Goal: Information Seeking & Learning: Learn about a topic

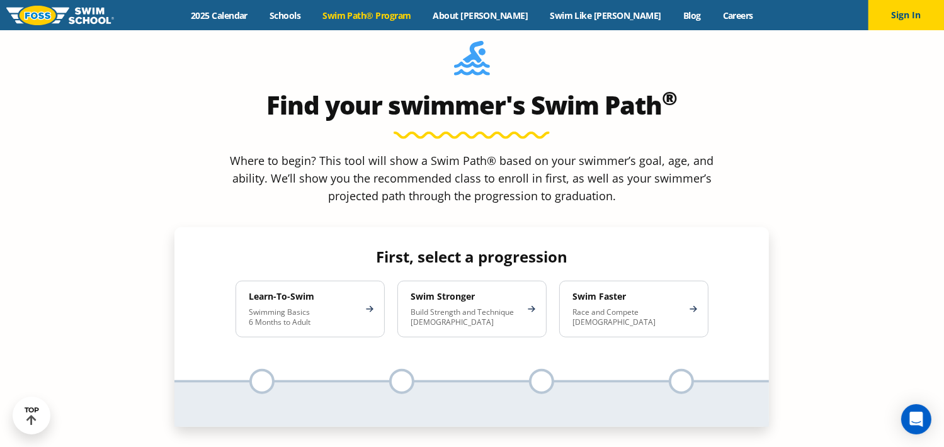
scroll to position [1071, 0]
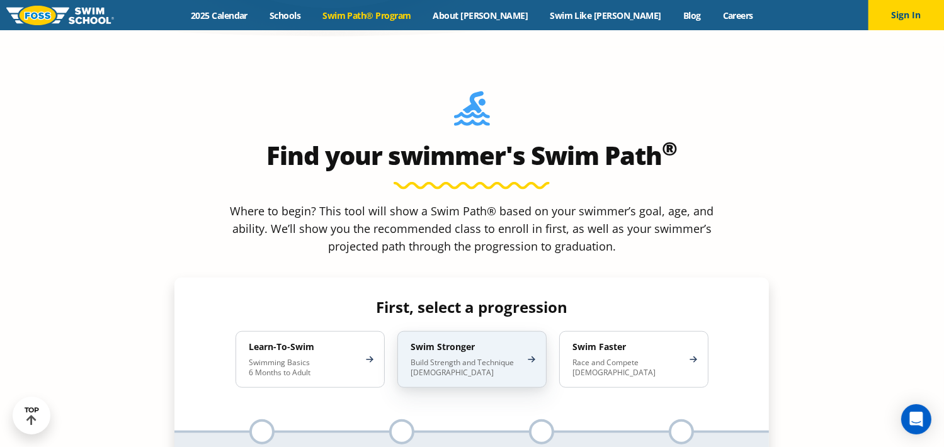
click at [485, 358] on p "Build Strength and Technique 5-13 Years Old" at bounding box center [466, 368] width 110 height 20
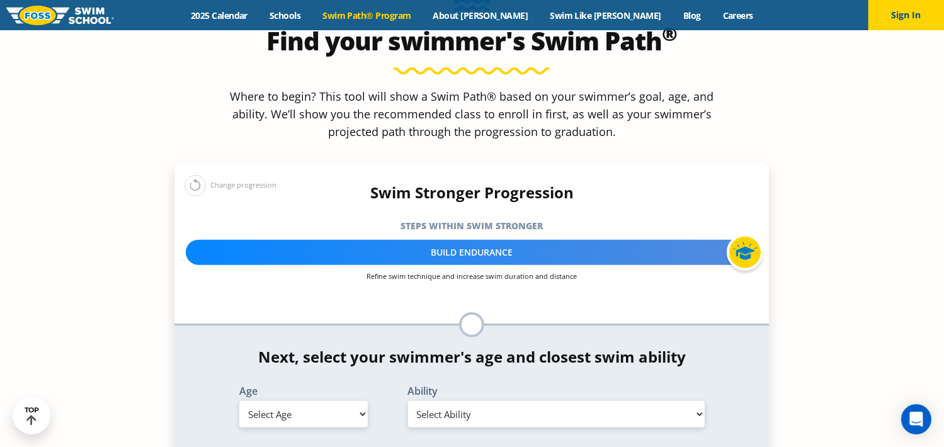
scroll to position [1197, 0]
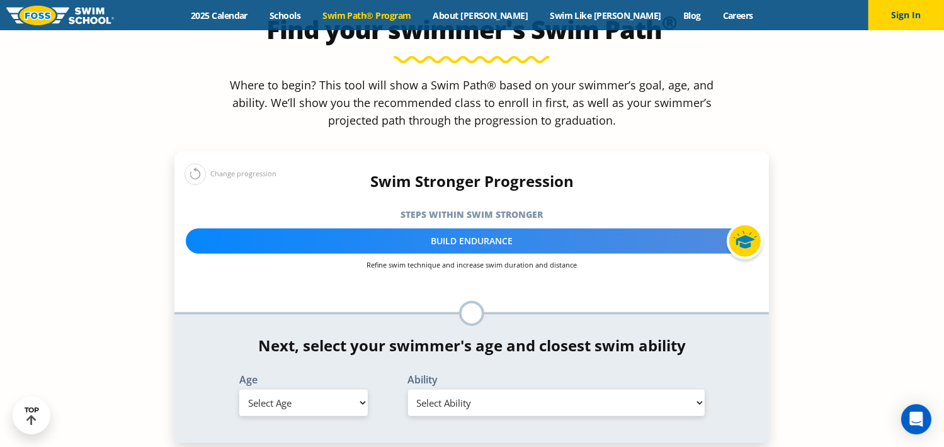
click at [365, 390] on select "Select Age 6 months - 1 year 1 year 2 years 3 years 4 years 5 years 6 years 7 y…" at bounding box center [303, 403] width 129 height 26
select select "12-years-"
click at [239, 390] on select "Select Age 6 months - 1 year 1 year 2 years 3 years 4 years 5 years 6 years 7 y…" at bounding box center [303, 403] width 129 height 26
click at [698, 390] on select "Select Ability First in-water experience When in the water, reliant on a life j…" at bounding box center [556, 403] width 297 height 26
select select "12-years--swims-each-stroke-front-crawl-and-backstroke-75-ft-and-breaststroke-b…"
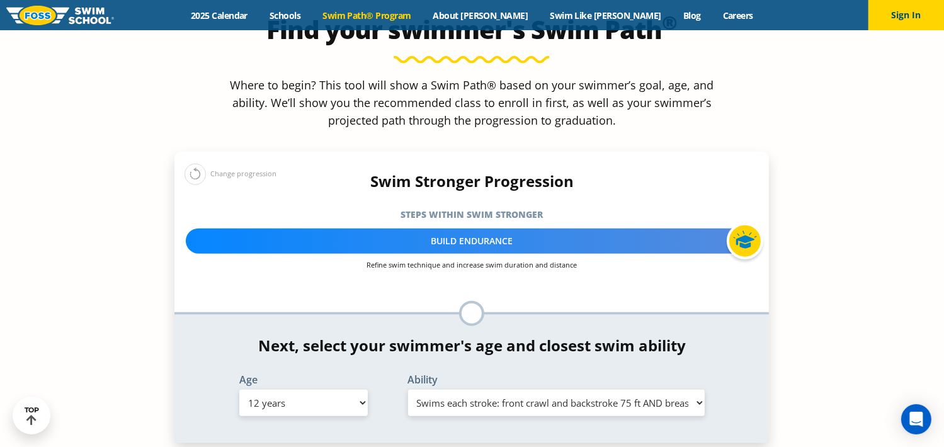
click at [408, 390] on select "Select Ability First in-water experience When in the water, reliant on a life j…" at bounding box center [556, 403] width 297 height 26
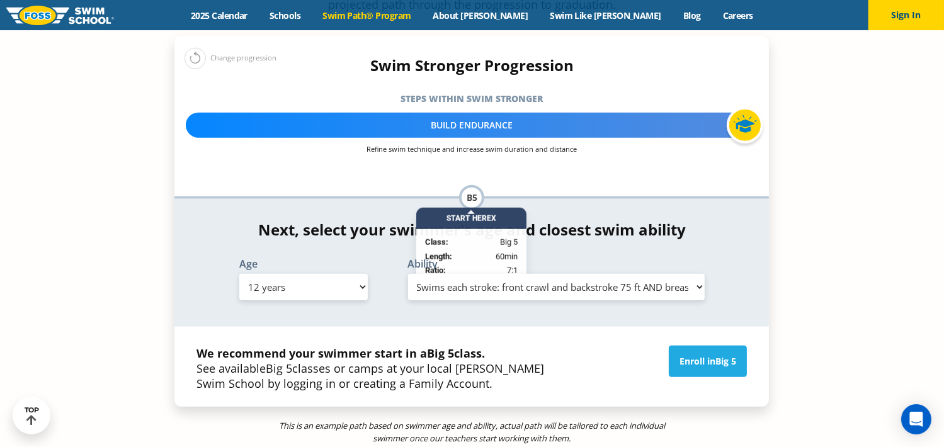
scroll to position [1323, 0]
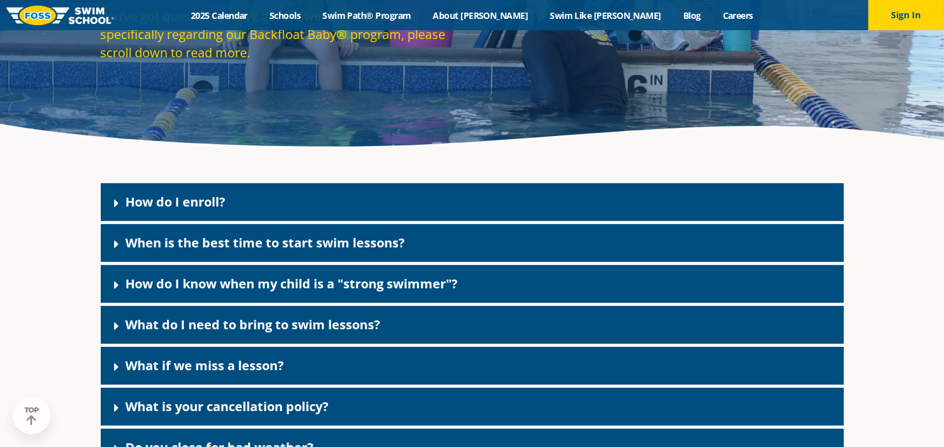
scroll to position [189, 0]
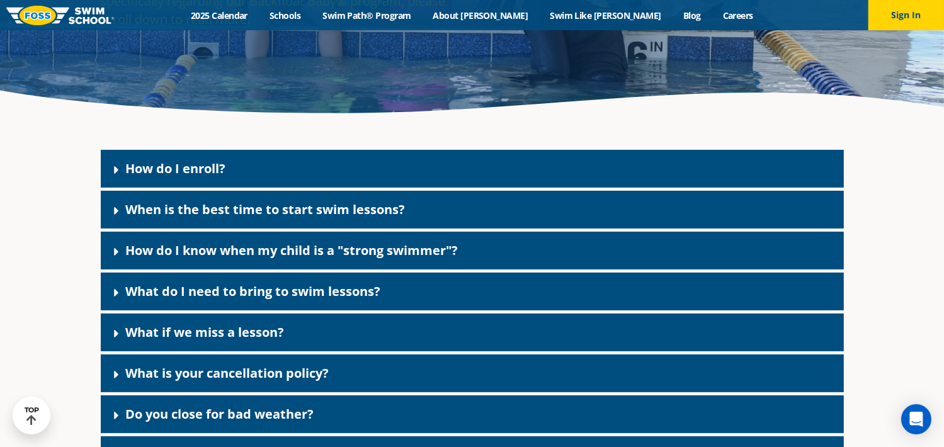
click at [118, 246] on icon at bounding box center [116, 252] width 13 height 13
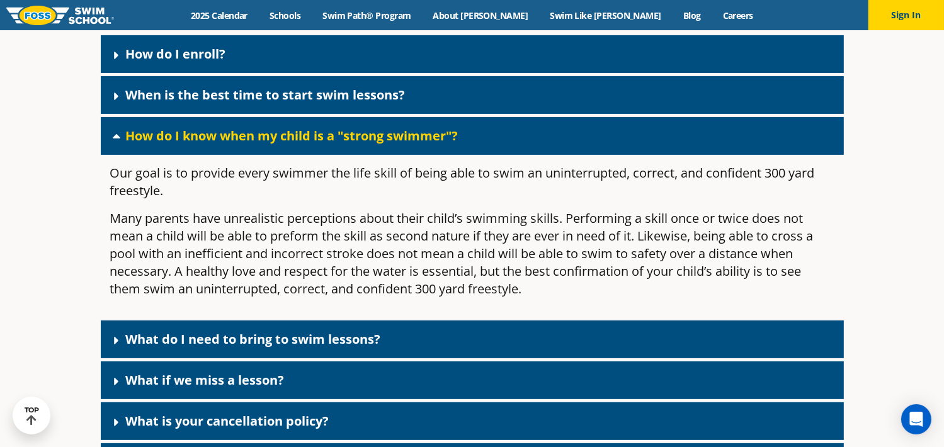
scroll to position [315, 0]
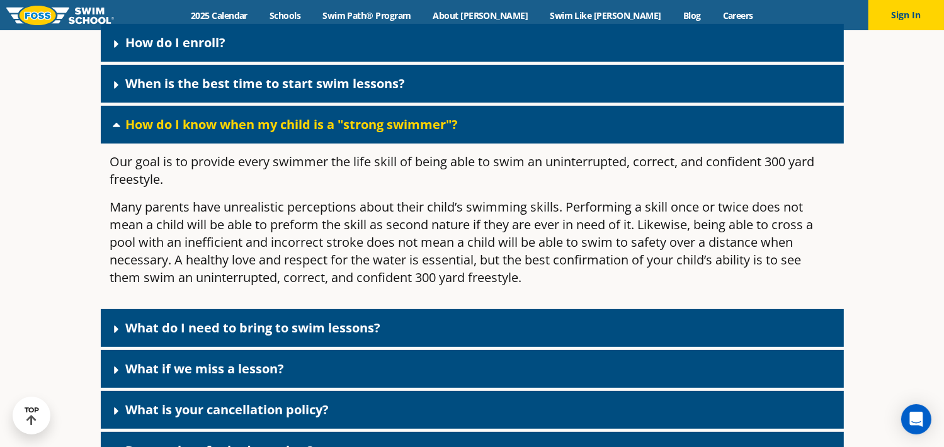
click at [117, 122] on icon at bounding box center [116, 124] width 13 height 13
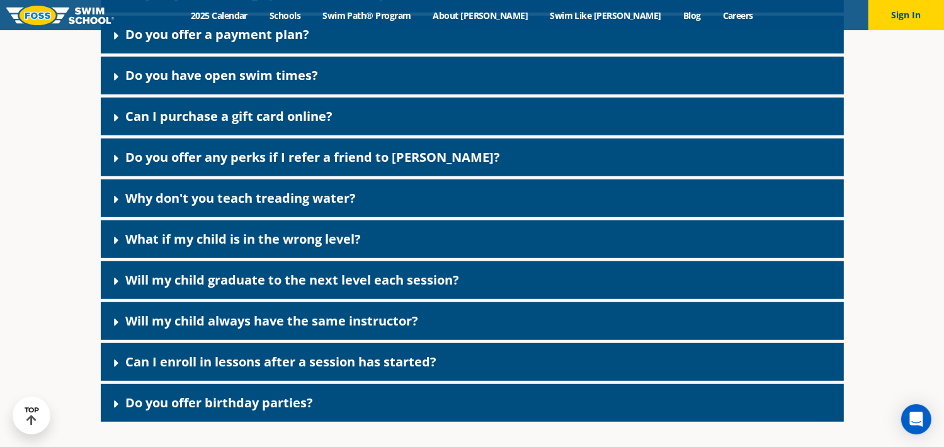
scroll to position [693, 0]
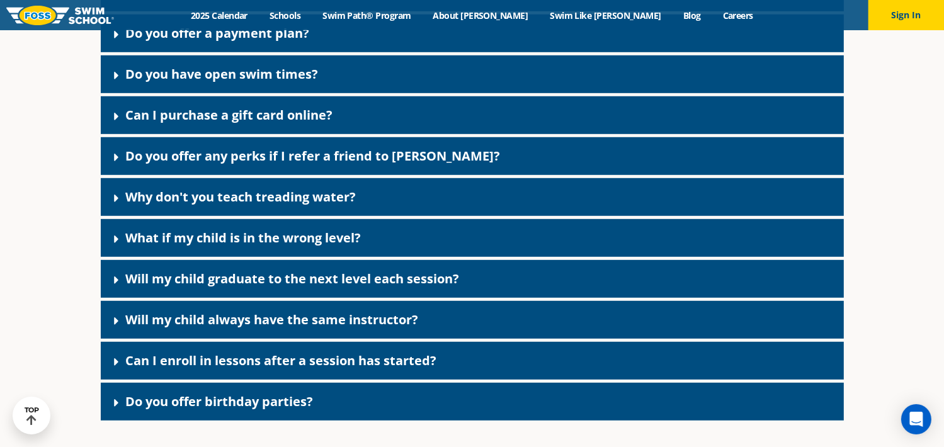
click at [113, 197] on icon at bounding box center [116, 198] width 13 height 13
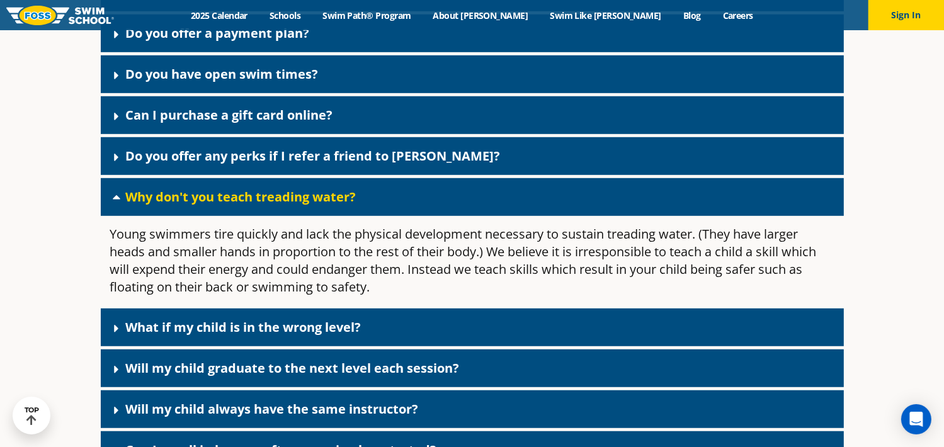
click at [113, 197] on icon at bounding box center [116, 197] width 13 height 13
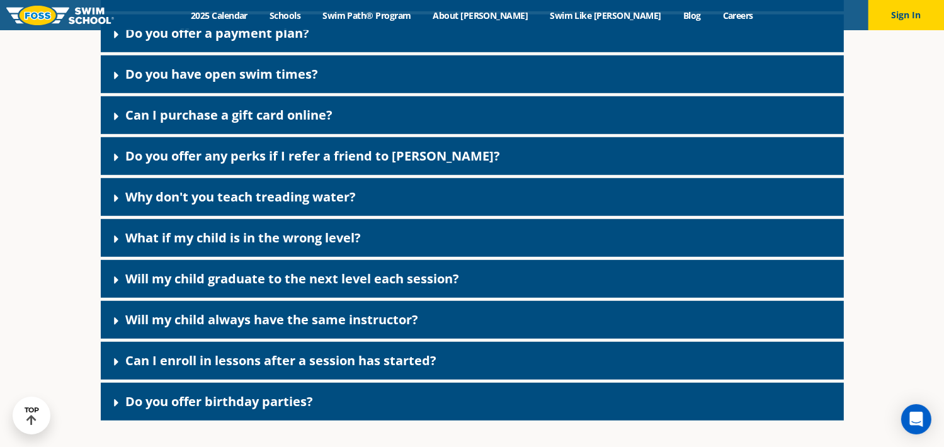
scroll to position [756, 0]
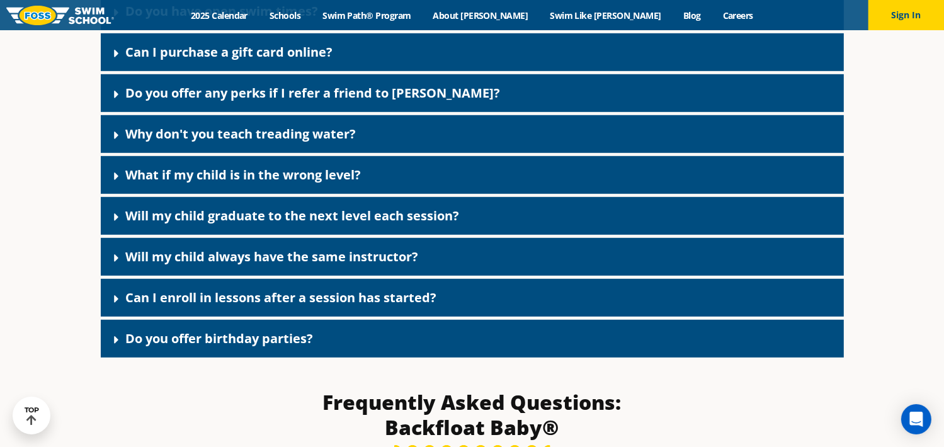
click at [115, 296] on icon at bounding box center [116, 299] width 13 height 13
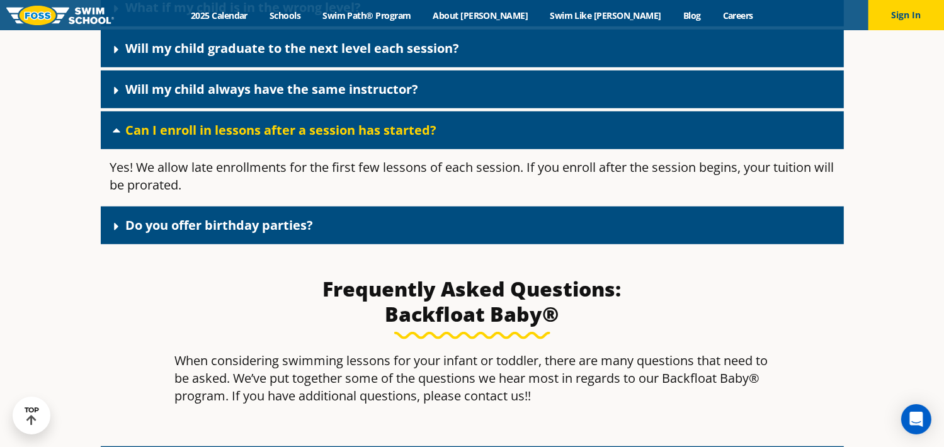
scroll to position [945, 0]
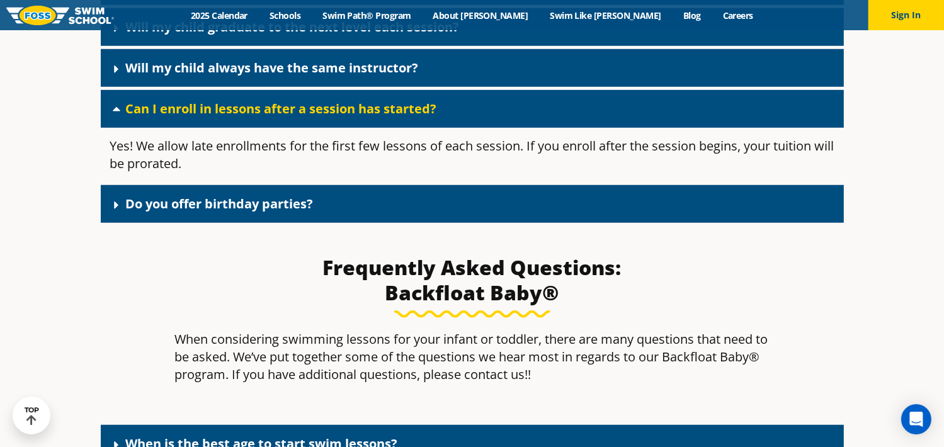
click at [113, 109] on icon at bounding box center [116, 109] width 13 height 13
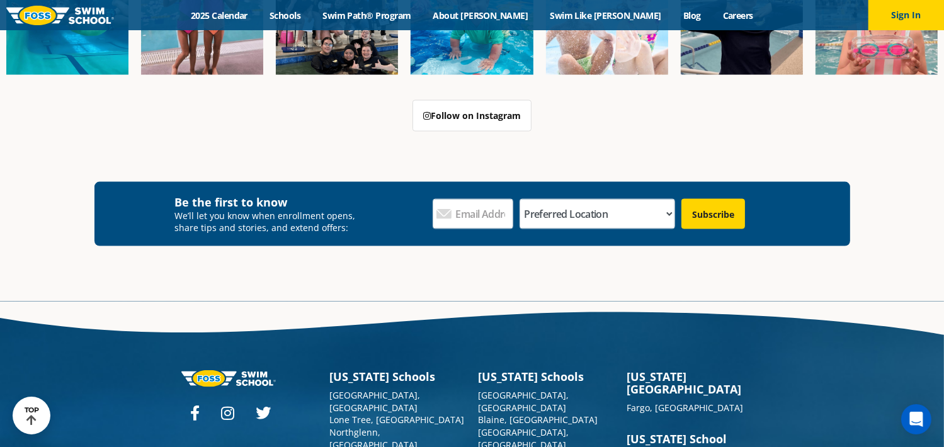
scroll to position [1953, 0]
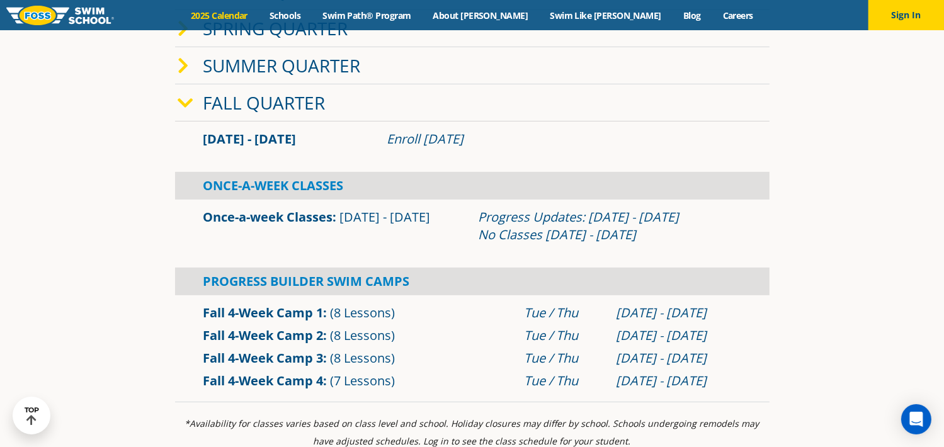
scroll to position [378, 0]
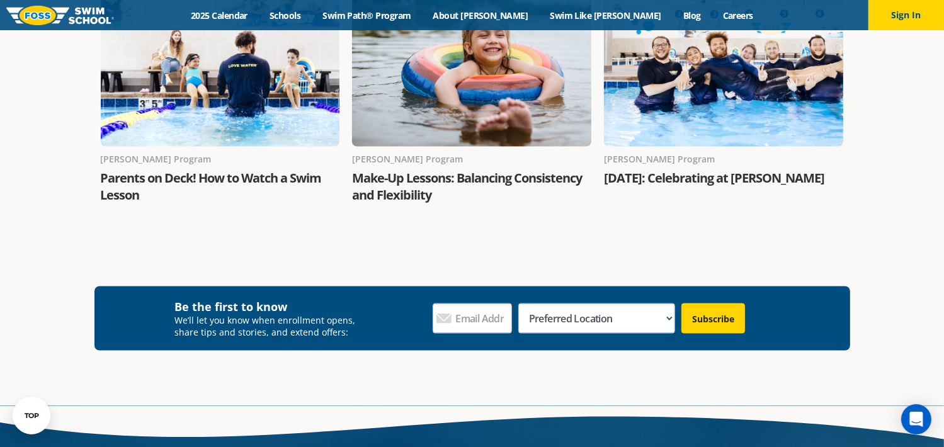
scroll to position [1953, 0]
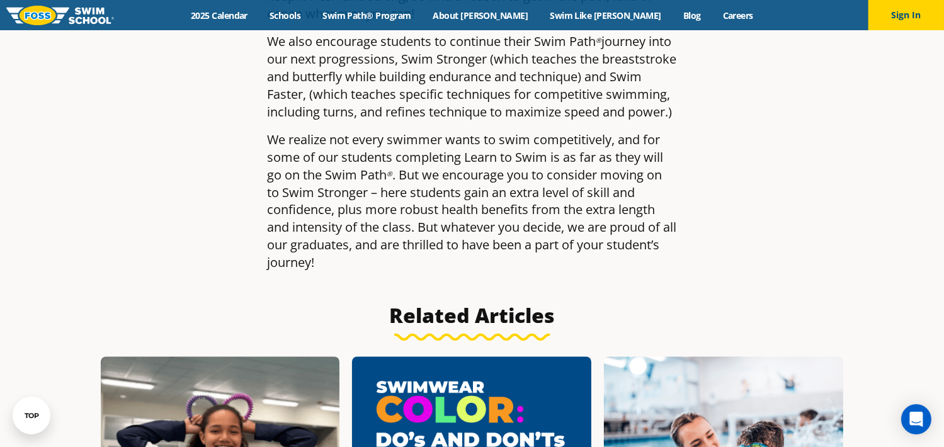
scroll to position [2205, 0]
